Goal: Transaction & Acquisition: Purchase product/service

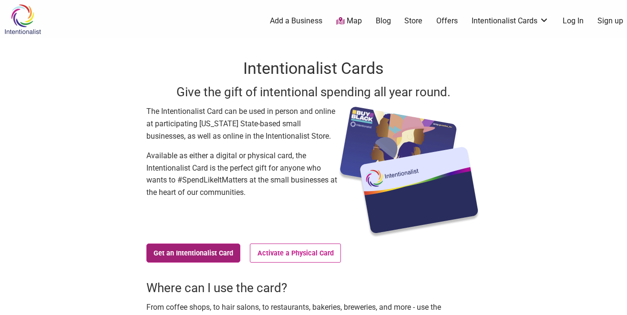
click at [205, 255] on link "Get an Intentionalist Card" at bounding box center [193, 253] width 94 height 19
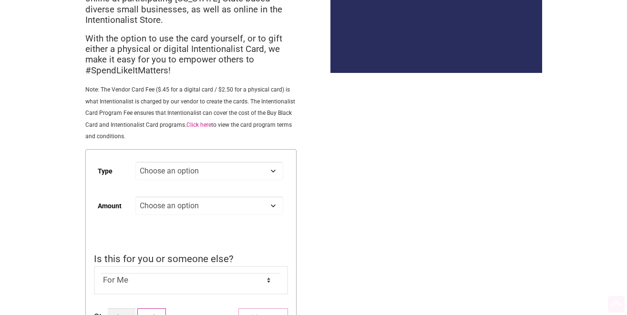
scroll to position [153, 0]
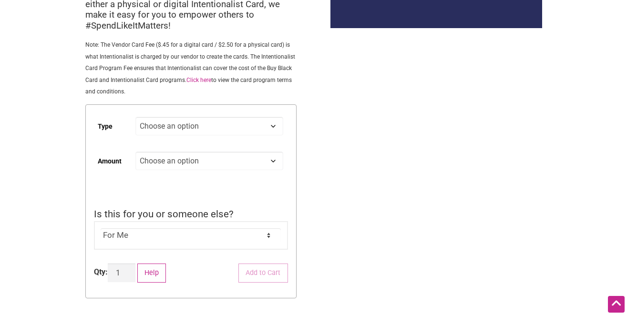
click at [199, 124] on select "Choose an option Digital Physical" at bounding box center [208, 126] width 147 height 19
click at [135, 118] on select "Choose an option Digital Physical" at bounding box center [208, 126] width 147 height 19
select select "Digital"
click at [180, 161] on select "Choose an option Custom 25 50 100 150 200 250 500" at bounding box center [208, 161] width 147 height 19
select select "200"
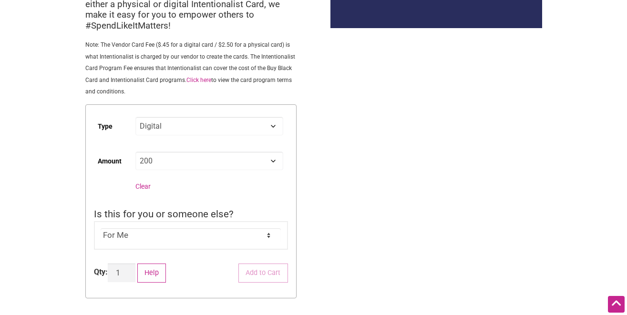
click at [135, 153] on select "Choose an option Custom 25 50 100 150 200 250 500" at bounding box center [208, 161] width 147 height 19
select select "Digital"
select select "200"
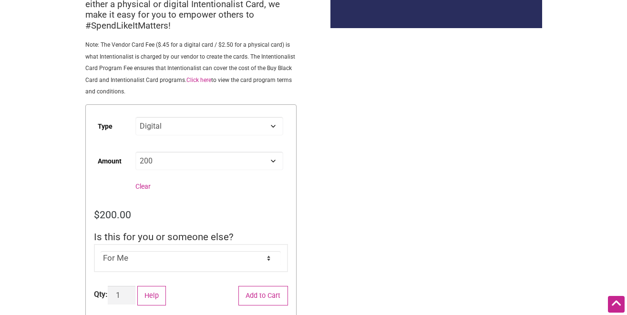
click at [153, 257] on select "For Me For Someone Else" at bounding box center [191, 258] width 180 height 14
select select "For Someone Else"
click at [101, 252] on select "For Me For Someone Else" at bounding box center [191, 258] width 180 height 14
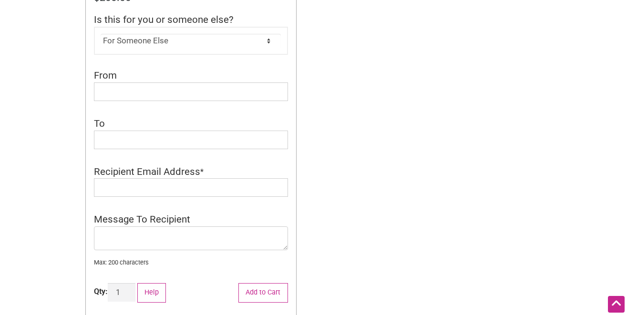
scroll to position [371, 0]
